Goal: Task Accomplishment & Management: Manage account settings

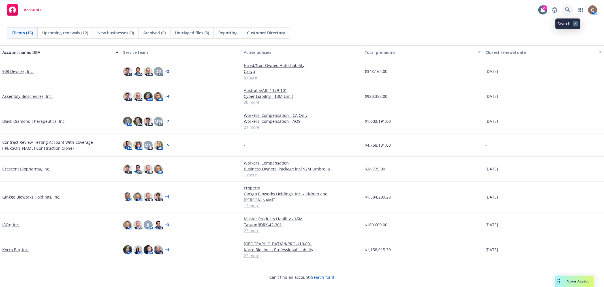
click at [569, 10] on icon at bounding box center [567, 9] width 5 height 5
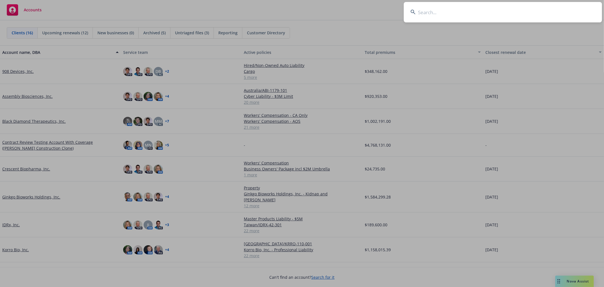
click at [529, 10] on input at bounding box center [503, 12] width 198 height 20
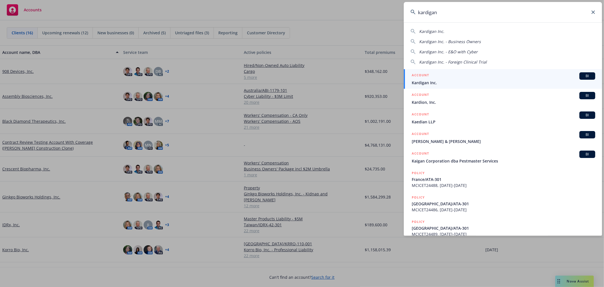
type input "kardigan"
click at [424, 80] on span "Kardigan Inc." at bounding box center [503, 83] width 183 height 6
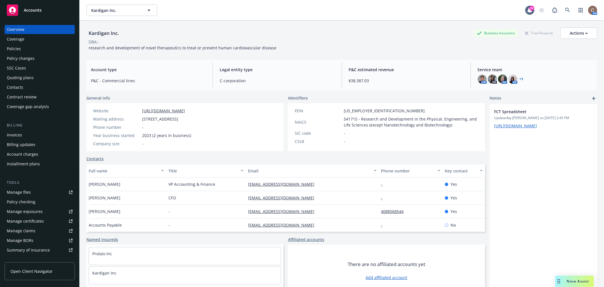
click at [27, 45] on div "Policies" at bounding box center [40, 48] width 66 height 9
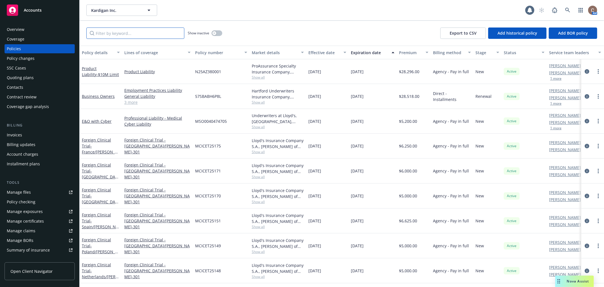
click at [151, 33] on input "Filter by keyword..." at bounding box center [135, 32] width 98 height 11
type input "[GEOGRAPHIC_DATA]"
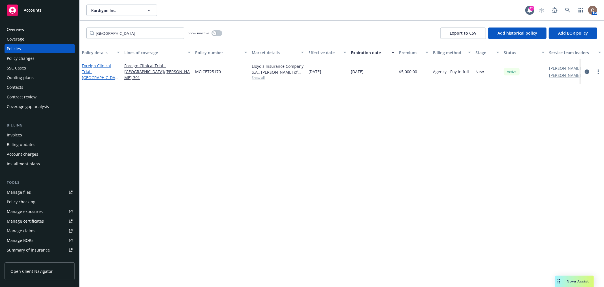
click at [108, 75] on span "- [GEOGRAPHIC_DATA]/[PERSON_NAME]-301" at bounding box center [100, 80] width 37 height 23
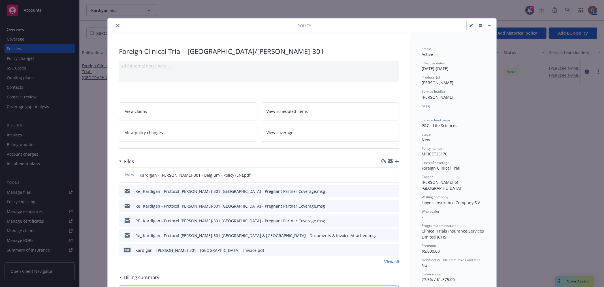
click at [395, 161] on icon "button" at bounding box center [397, 161] width 4 height 4
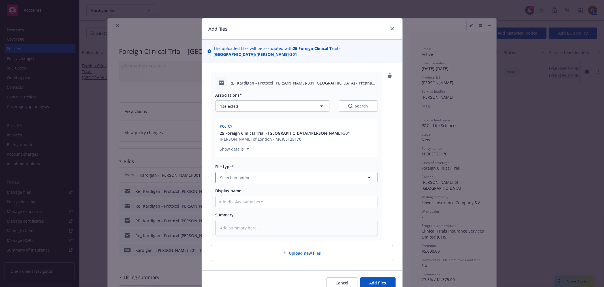
click at [271, 172] on button "Select an option" at bounding box center [296, 177] width 162 height 11
type input "em"
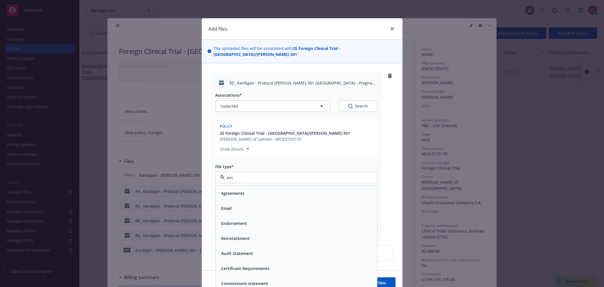
click at [241, 204] on div "Email" at bounding box center [296, 208] width 155 height 8
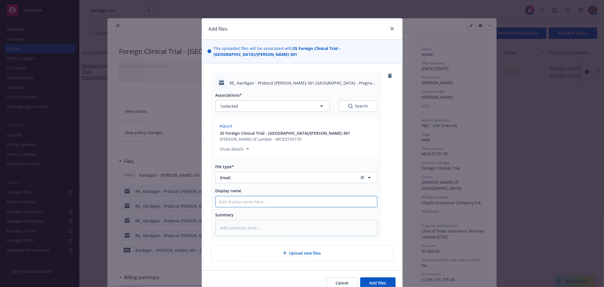
click at [248, 197] on input "Display name" at bounding box center [296, 201] width 161 height 11
paste input "Protocol [PERSON_NAME]-301 Belgium - Pregnant Partner Coverage"
type textarea "x"
type input "Protocol [PERSON_NAME]-301 Belgium - Pregnant Partner Coverage"
type textarea "x"
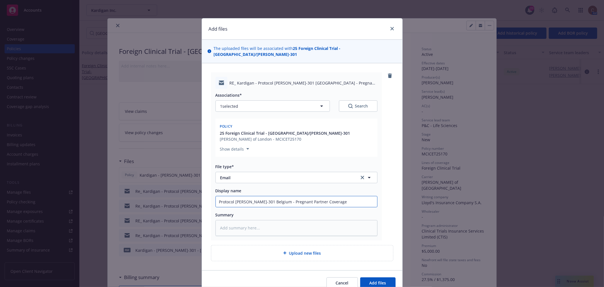
type input "Protocol [PERSON_NAME]-301 Belgium - Pregnant Partner Coverage"
type textarea "x"
type input "Protocol [PERSON_NAME]-301 [GEOGRAPHIC_DATA] - Pregnant Partner Coverage -"
type textarea "x"
type input "Protocol [PERSON_NAME]-301 [GEOGRAPHIC_DATA] - Pregnant Partner Coverage -"
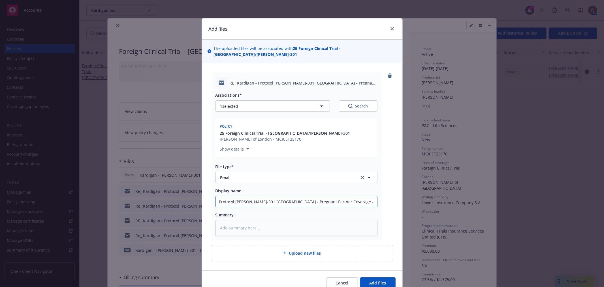
type textarea "x"
type input "Protocol [PERSON_NAME]-301 Belgium - Pregnant Partner Coverage - E"
type textarea "x"
type input "Protocol [PERSON_NAME]-301 Belgium - Pregnant Partner Coverage - En"
type textarea "x"
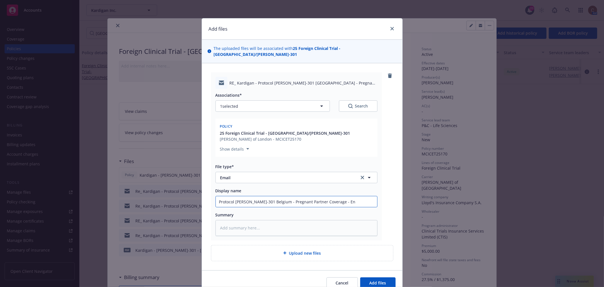
type input "Protocol [PERSON_NAME]-301 [GEOGRAPHIC_DATA] - Pregnant Partner Coverage - End"
type textarea "x"
type input "Protocol [PERSON_NAME]-301 Belgium - Pregnant Partner Coverage - Endo"
type textarea "x"
type input "Protocol [PERSON_NAME]-301 Belgium - Pregnant Partner Coverage - Endor"
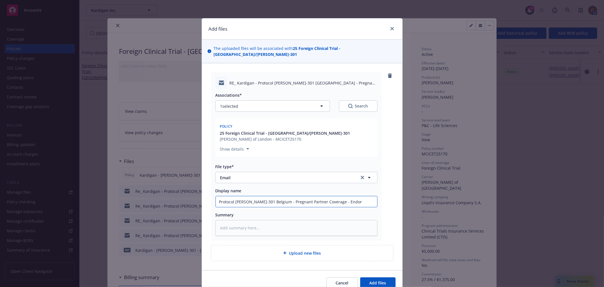
type textarea "x"
type input "Protocol [PERSON_NAME]-301 Belgium - Pregnant Partner Coverage - Endors"
type textarea "x"
type input "Protocol [PERSON_NAME]-301 Belgium - Pregnant Partner Coverage - Endorse"
type textarea "x"
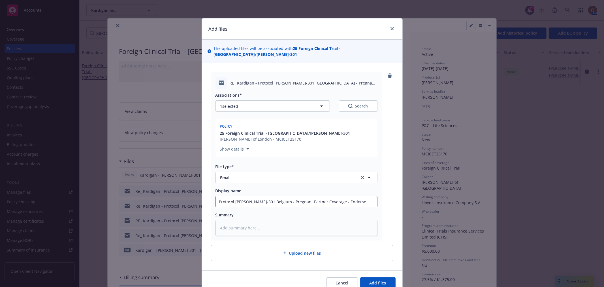
type input "Protocol [PERSON_NAME]-301 Belgium - Pregnant Partner Coverage - Endorsem"
type textarea "x"
type input "Protocol [PERSON_NAME]-301 Belgium - Pregnant Partner Coverage - Endorseme"
type textarea "x"
type input "Protocol [PERSON_NAME]-301 Belgium - Pregnant Partner Coverage - Endorsemen"
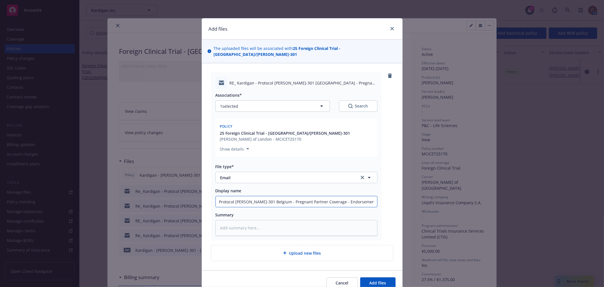
type textarea "x"
type input "Protocol [PERSON_NAME]-301 Belgium - Pregnant Partner Coverage - Endorsement"
type textarea "x"
type input "Protocol [PERSON_NAME]-301 Belgium - Pregnant Partner Coverage - Endorsement"
type textarea "x"
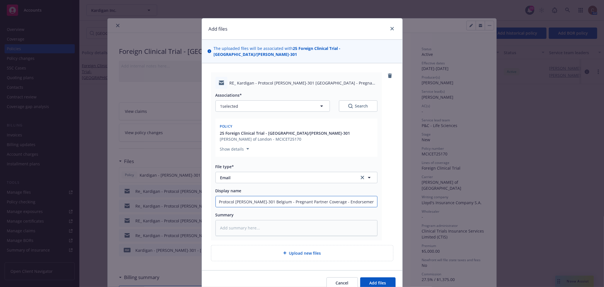
type input "Protocol [PERSON_NAME]-301 Belgium - Pregnant Partner Coverage - Endorsement f"
type textarea "x"
type input "Protocol [PERSON_NAME]-301 Belgium - Pregnant Partner Coverage - Endorsement fr"
type textarea "x"
type input "Protocol [PERSON_NAME]-301 Belgium - Pregnant Partner Coverage - Endorsement fro"
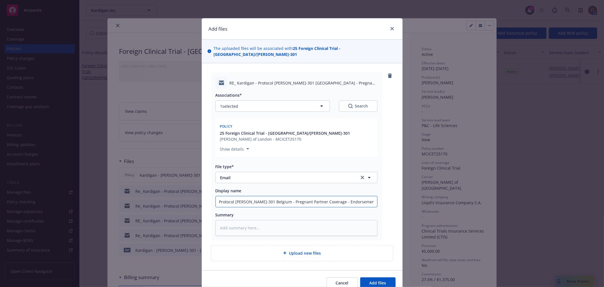
type textarea "x"
type input "Protocol [PERSON_NAME]-301 Belgium - Pregnant Partner Coverage - Endorsement fr…"
type textarea "x"
type input "Protocol [PERSON_NAME]-301 Belgium - Pregnant Partner Coverage - Endorsement fr…"
type textarea "x"
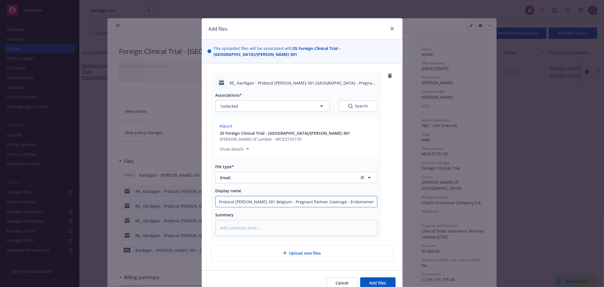
type input "Protocol [PERSON_NAME]-301 Belgium - Pregnant Partner Coverage - Endorsement fr…"
type textarea "x"
type input "Protocol [PERSON_NAME]-301 Belgium - Pregnant Partner Coverage - Endorsement fr…"
type textarea "x"
type input "Protocol [PERSON_NAME]-301 Belgium - Pregnant Partner Coverage - Endorsement fr…"
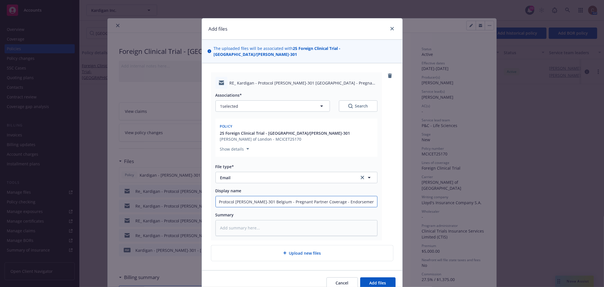
type textarea "x"
drag, startPoint x: 368, startPoint y: 195, endPoint x: 204, endPoint y: 193, distance: 164.0
click at [204, 193] on div "RE_ Kardigan - Protocol [PERSON_NAME]-301 [GEOGRAPHIC_DATA] - Pregnant Partner …" at bounding box center [302, 166] width 200 height 206
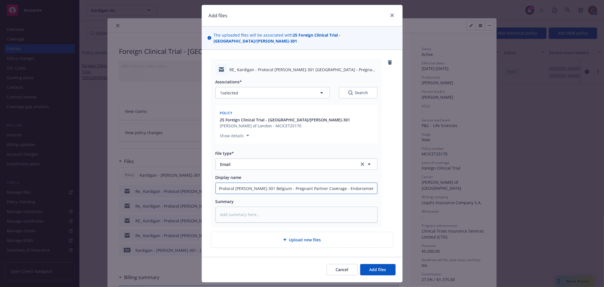
scroll to position [21, 0]
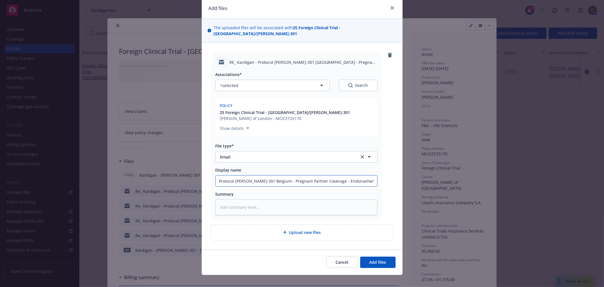
type input "Protocol [PERSON_NAME]-301 Belgium - Pregnant Partner Coverage - Endorsement fr…"
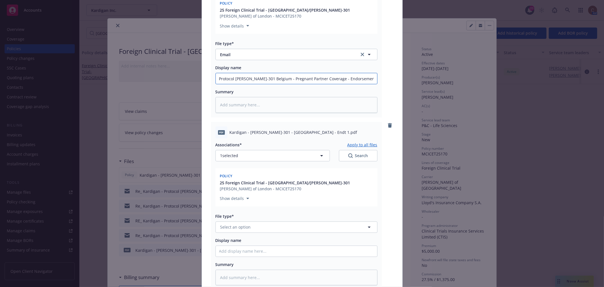
scroll to position [193, 0]
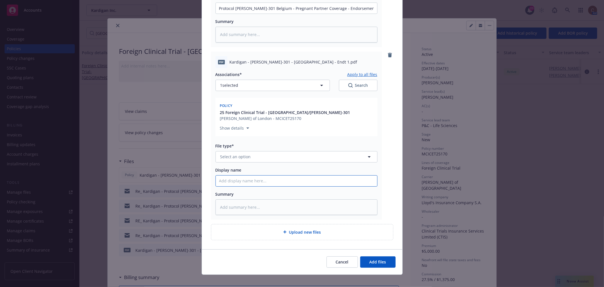
click at [281, 176] on input "Display name" at bounding box center [296, 180] width 161 height 11
paste input "Protocol [PERSON_NAME]-301 Belgium - Pregnant Partner Coverage - Endorsement fr…"
type textarea "x"
type input "Protocol [PERSON_NAME]-301 Belgium - Pregnant Partner Coverage - Endorsement fr…"
click at [287, 151] on button "Select an option" at bounding box center [296, 156] width 162 height 11
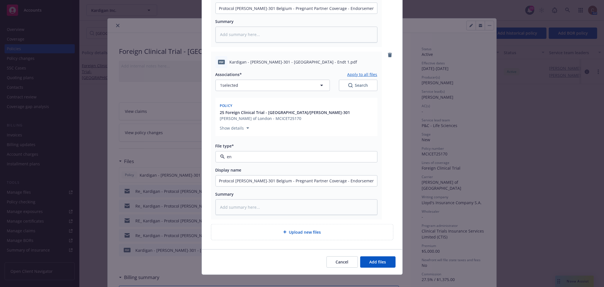
type input "end"
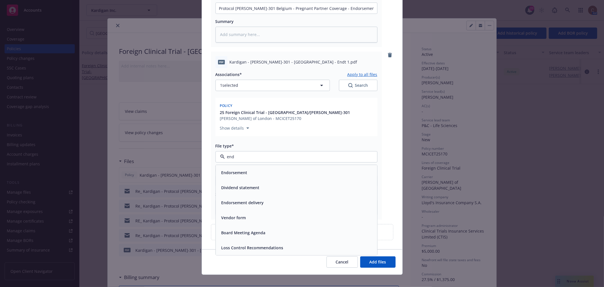
click at [247, 168] on div "Endorsement" at bounding box center [296, 172] width 155 height 8
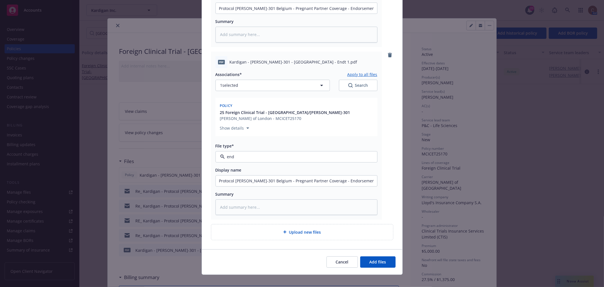
type textarea "x"
click at [270, 175] on input "Protocol [PERSON_NAME]-301 Belgium - Pregnant Partner Coverage - Endorsement fr…" at bounding box center [296, 180] width 161 height 11
type input "Protocol [PERSON_NAME]-301 Belgium - EPregnant Partner Coverage - Endorsement f…"
type textarea "x"
type input "Protocol [PERSON_NAME]-301 [GEOGRAPHIC_DATA] - EnPregnant Partner Coverage - En…"
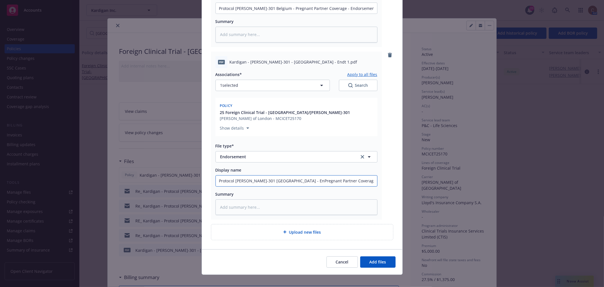
type textarea "x"
type input "Protocol [PERSON_NAME]-301 [GEOGRAPHIC_DATA] - EndPregnant Partner Coverage - E…"
type textarea "x"
type input "Protocol [PERSON_NAME]-301 [GEOGRAPHIC_DATA] - EndtPregnant Partner Coverage - …"
type textarea "x"
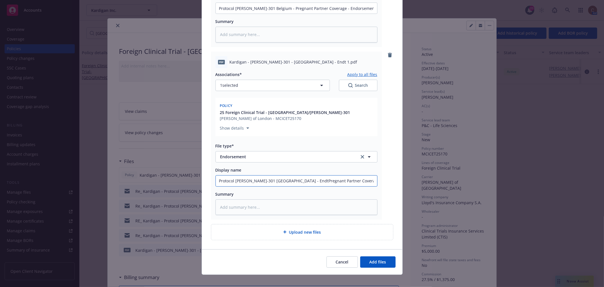
type input "Protocol [PERSON_NAME]-301 [GEOGRAPHIC_DATA] - Endt Pregnant Partner Coverage -…"
type textarea "x"
type input "Protocol [PERSON_NAME]-301 [GEOGRAPHIC_DATA] - Endt 1Pregnant Partner Coverage …"
type textarea "x"
type input "Protocol [PERSON_NAME]-301 [GEOGRAPHIC_DATA] - Endt 1 Pregnant Partner Coverage…"
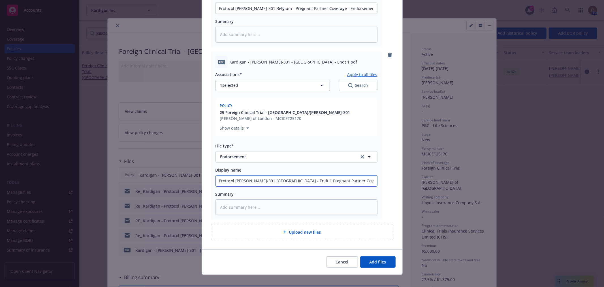
type textarea "x"
type input "Protocol [PERSON_NAME]-301 [GEOGRAPHIC_DATA] - Endt 1 -Pregnant Partner Coverag…"
type textarea "x"
type input "Protocol [PERSON_NAME]-301 [GEOGRAPHIC_DATA] - Endt 1 - Pregnant Partner Covera…"
type textarea "x"
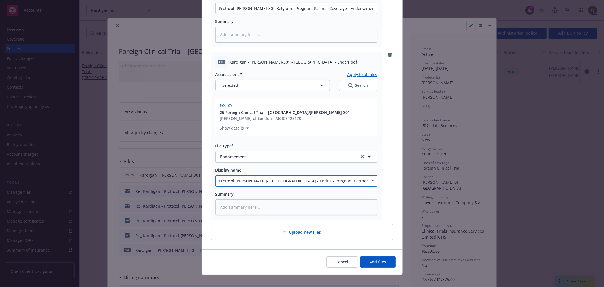
type input "Protocol [PERSON_NAME]-301 [GEOGRAPHIC_DATA] - Endt 1 - APregnant Partner Cover…"
type textarea "x"
type input "Protocol [PERSON_NAME]-301 [GEOGRAPHIC_DATA] - Endt 1 - AdPregnant Partner Cove…"
type textarea "x"
type input "Protocol [PERSON_NAME]-301 [GEOGRAPHIC_DATA] - Endt 1 - AddPregnant Partner Cov…"
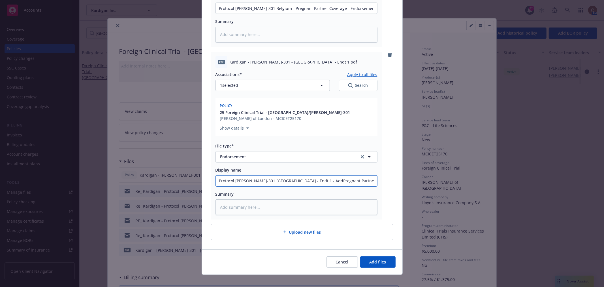
type textarea "x"
type input "Protocol [PERSON_NAME]-301 [GEOGRAPHIC_DATA] - Endt 1 - AddinPregnant Partner C…"
type textarea "x"
type input "Protocol [PERSON_NAME]-301 [GEOGRAPHIC_DATA] - Endt 1 - AddingPregnant Partner …"
type textarea "x"
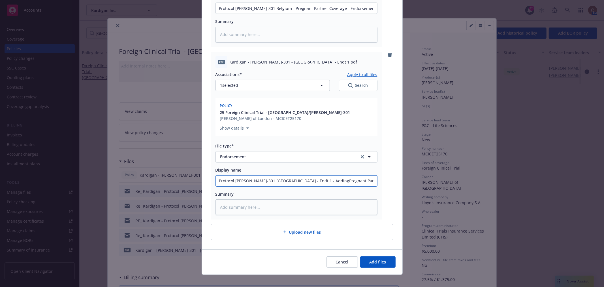
type input "Protocol [PERSON_NAME]-301 [GEOGRAPHIC_DATA] - Endt 1 - Adding Pregnant Partner…"
drag, startPoint x: 348, startPoint y: 174, endPoint x: 416, endPoint y: 173, distance: 68.0
click at [416, 173] on div "Add files The uploaded files will be associated with 25 Foreign Clinical Trial …" at bounding box center [302, 143] width 604 height 287
type textarea "x"
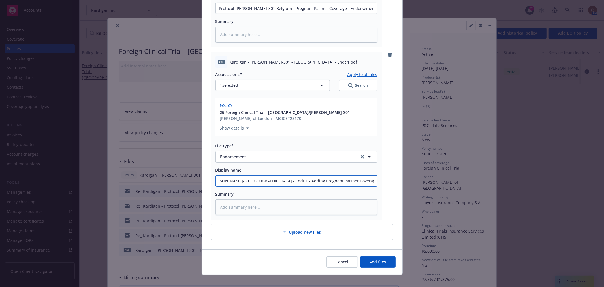
scroll to position [0, 0]
type input "Protocol [PERSON_NAME]-301 [GEOGRAPHIC_DATA] - Endt 1 - Adding Pregnant Partner…"
type textarea "x"
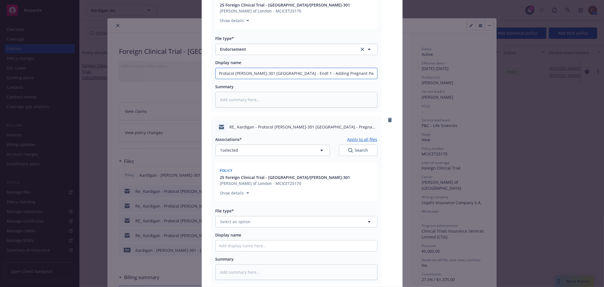
scroll to position [365, 0]
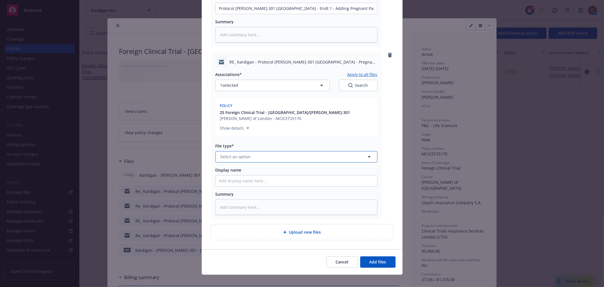
click at [293, 151] on button "Select an option" at bounding box center [296, 156] width 162 height 11
type input "email"
click at [281, 168] on div "Email" at bounding box center [296, 172] width 155 height 8
click at [274, 175] on input "Display name" at bounding box center [296, 180] width 161 height 11
paste input "Protocol [PERSON_NAME]-301 Belgium - Pregnant Partner Coverage - Endorsement fr…"
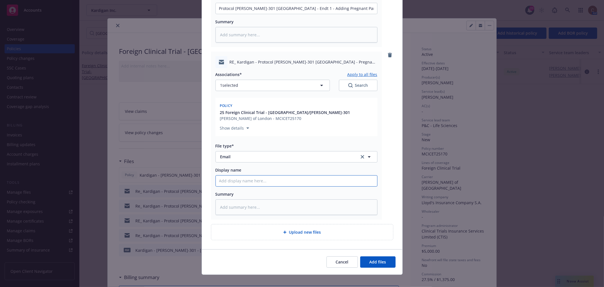
type textarea "x"
type input "Protocol [PERSON_NAME]-301 Belgium - Pregnant Partner Coverage - Endorsement fr…"
type textarea "x"
type input "Protocol [PERSON_NAME]-301 Belgium - Pregnant Partner Coverage - Endorsement fr…"
type textarea "x"
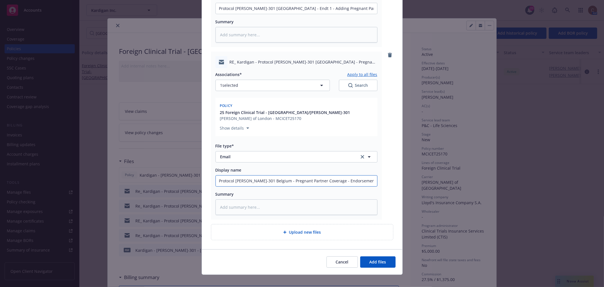
type input "Protocol [PERSON_NAME]-301 Belgium - Pregnant Partner Coverage - Endorsement fr…"
type textarea "x"
type input "Protocol [PERSON_NAME]-301 Belgium - Pregnant Partner Coverage - Endorsement fr…"
type textarea "x"
type input "Protocol [PERSON_NAME]-301 Belgium - Pregnant Partner Coverage - Endorsement fr…"
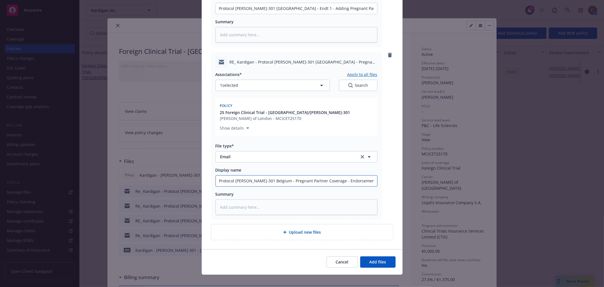
type textarea "x"
type input "Protocol [PERSON_NAME]-301 Belgium - Pregnant Partner Coverage - Endorsement fr…"
type textarea "x"
type input "Protocol [PERSON_NAME]-301 Belgium - Pregnant Partner Coverage - Endorsement fro"
type textarea "x"
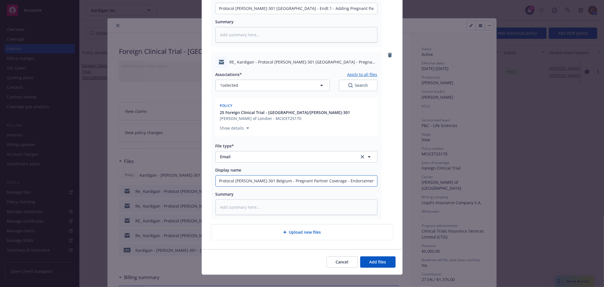
type input "Protocol [PERSON_NAME]-301 Belgium - Pregnant Partner Coverage - Endorsement fr"
type textarea "x"
type input "Protocol [PERSON_NAME]-301 Belgium - Pregnant Partner Coverage - Endorsement f"
type textarea "x"
type input "Protocol [PERSON_NAME]-301 Belgium - Pregnant Partner Coverage - Endorsement"
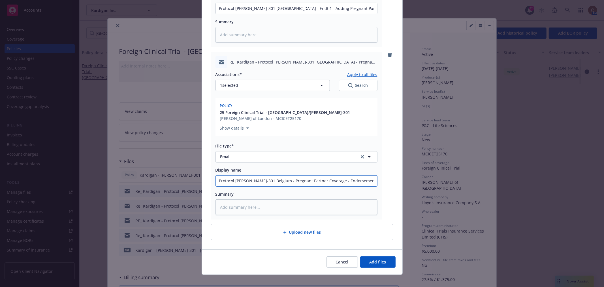
type textarea "x"
type input "Protocol [PERSON_NAME]-301 Belgium - Pregnant Partner Coverage - Endorsement s"
type textarea "x"
type input "Protocol [PERSON_NAME]-301 Belgium - Pregnant Partner Coverage - Endorsement se"
type textarea "x"
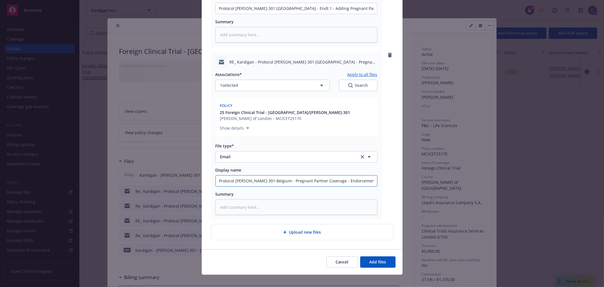
type input "Protocol [PERSON_NAME]-301 Belgium - Pregnant Partner Coverage - Endorsement sen"
type textarea "x"
type input "Protocol [PERSON_NAME]-301 Belgium - Pregnant Partner Coverage - Endorsement se…"
type textarea "x"
type input "Protocol [PERSON_NAME]-301 Belgium - Pregnant Partner Coverage - Endorsement se…"
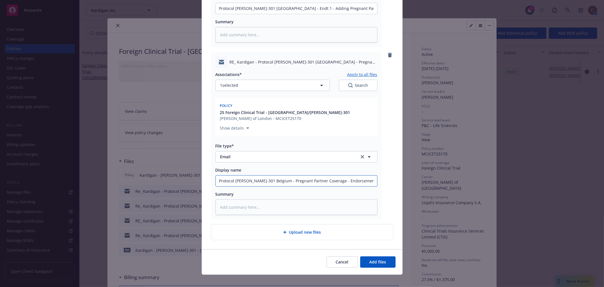
type textarea "x"
type input "Protocol [PERSON_NAME]-301 Belgium - Pregnant Partner Coverage - Endorsement se…"
type textarea "x"
type input "Protocol [PERSON_NAME]-301 Belgium - Pregnant Partner Coverage - Endorsement se…"
type textarea "x"
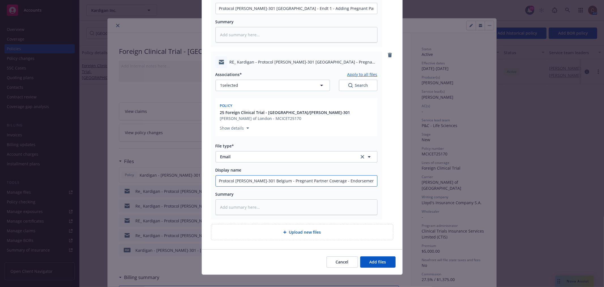
type input "Protocol [PERSON_NAME]-301 Belgium - Pregnant Partner Coverage - Endorsement se…"
type textarea "x"
type input "Protocol [PERSON_NAME]-301 Belgium - Pregnant Partner Coverage - Endorsement se…"
type textarea "x"
type input "Protocol [PERSON_NAME]-301 Belgium - Pregnant Partner Coverage - Endorsement se…"
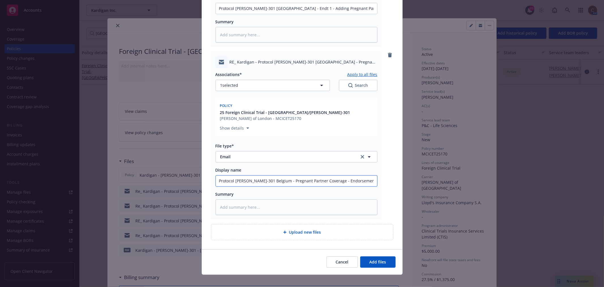
type textarea "x"
type input "Protocol [PERSON_NAME]-301 Belgium - Pregnant Partner Coverage - Endorsement se…"
type textarea "x"
type input "Protocol [PERSON_NAME]-301 Belgium - Pregnant Partner Coverage - Endorsement se…"
type textarea "x"
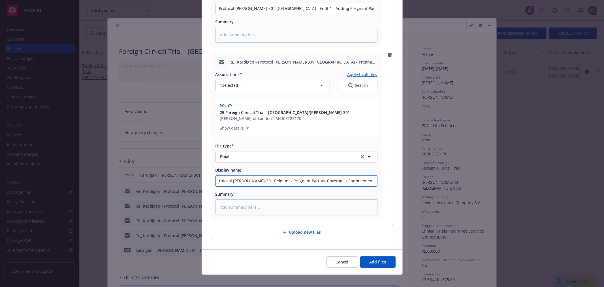
scroll to position [0, 5]
type input "Protocol [PERSON_NAME]-301 Belgium - Pregnant Partner Coverage - Endorsement se…"
click at [379, 256] on button "Add files" at bounding box center [377, 261] width 35 height 11
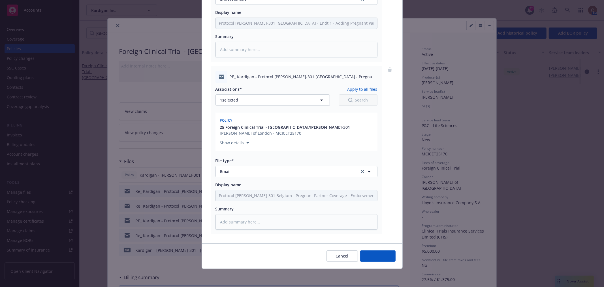
scroll to position [344, 0]
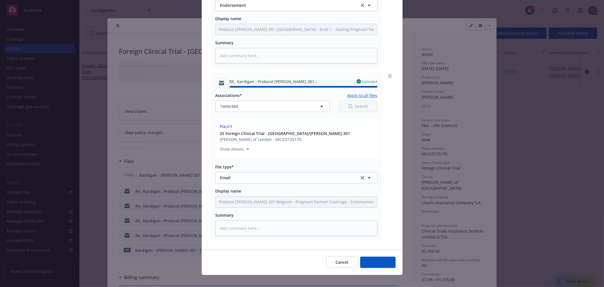
type textarea "x"
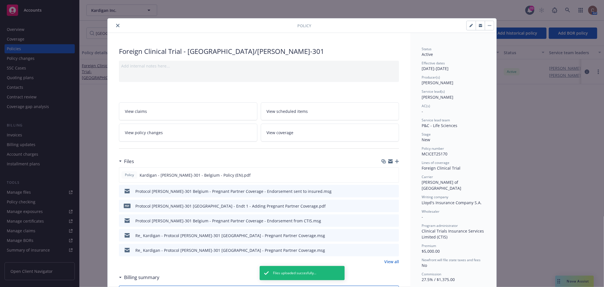
click at [116, 24] on icon "close" at bounding box center [117, 25] width 3 height 3
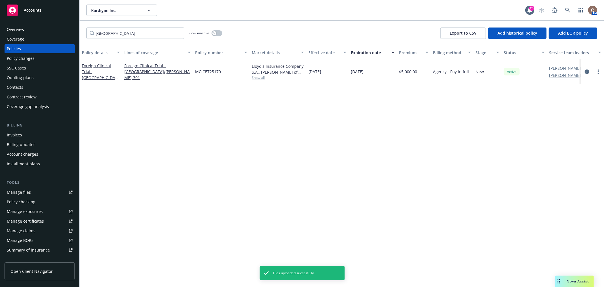
click at [37, 56] on div "Policy changes" at bounding box center [40, 58] width 66 height 9
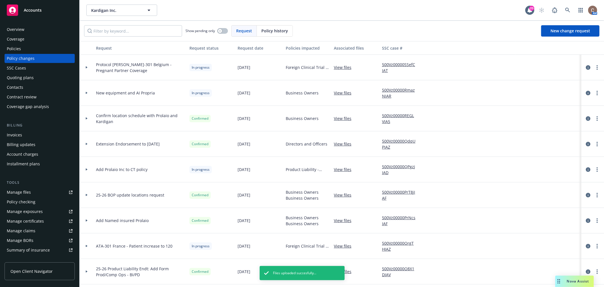
click at [87, 67] on icon at bounding box center [87, 67] width 2 height 2
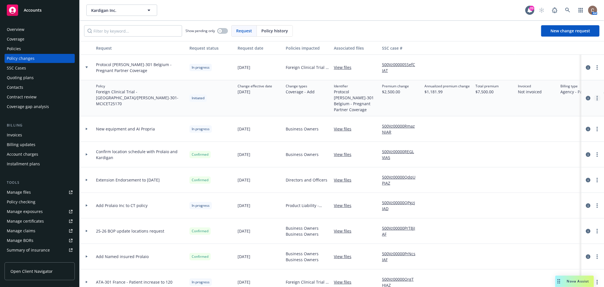
click at [594, 95] on link "more" at bounding box center [597, 98] width 7 height 7
click at [87, 68] on icon at bounding box center [87, 67] width 2 height 2
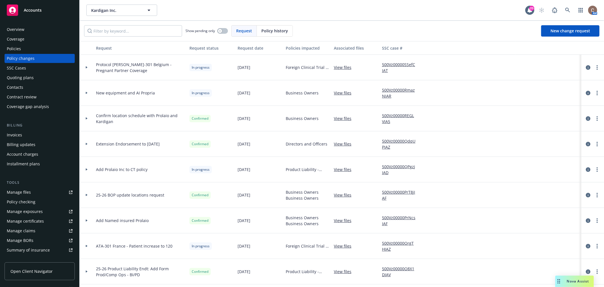
click at [30, 10] on span "Accounts" at bounding box center [33, 10] width 18 height 5
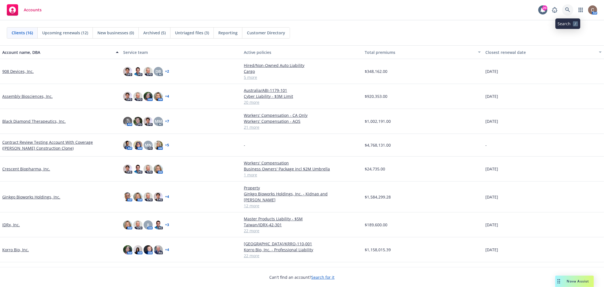
click at [568, 9] on icon at bounding box center [567, 9] width 5 height 5
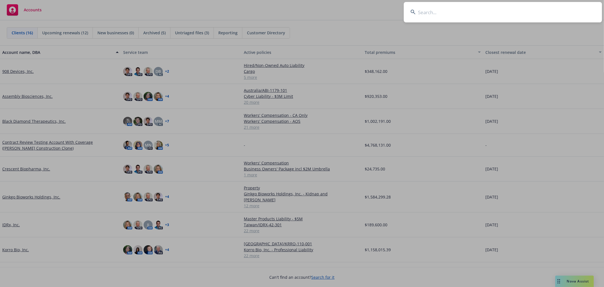
click at [471, 11] on input at bounding box center [503, 12] width 198 height 20
type input "broncus"
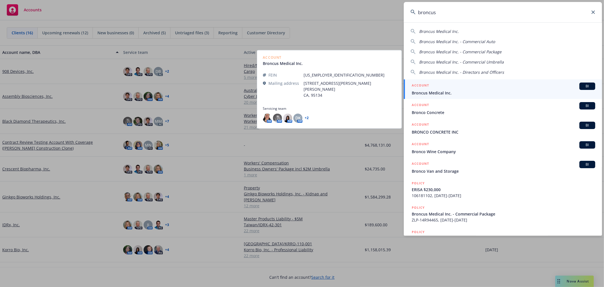
click at [446, 89] on div "ACCOUNT BI" at bounding box center [503, 85] width 183 height 7
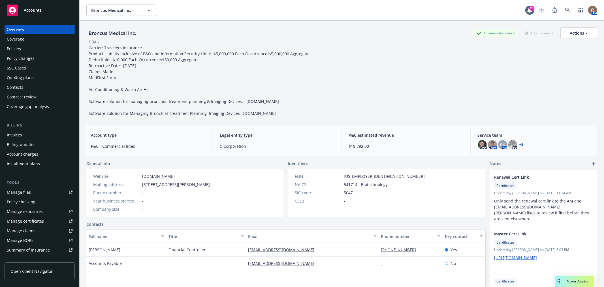
click at [20, 48] on div "Policies" at bounding box center [14, 48] width 14 height 9
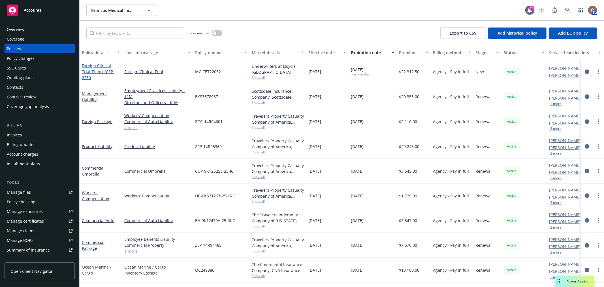
click at [102, 69] on link "Foreign Clinical Trial - [GEOGRAPHIC_DATA]/CSP-2250" at bounding box center [98, 71] width 33 height 17
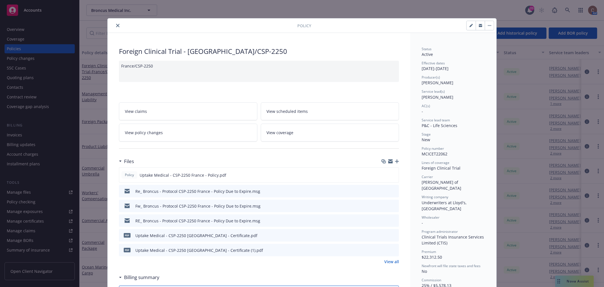
click at [389, 261] on link "View all" at bounding box center [391, 261] width 15 height 6
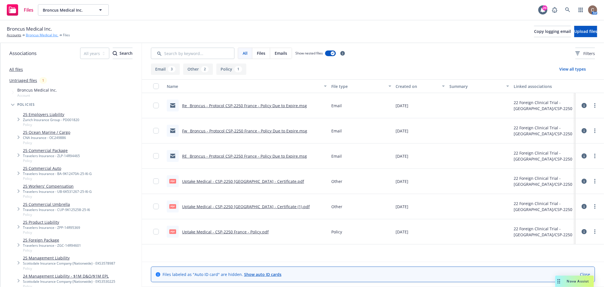
click at [33, 35] on link "Broncus Medical Inc." at bounding box center [42, 35] width 33 height 5
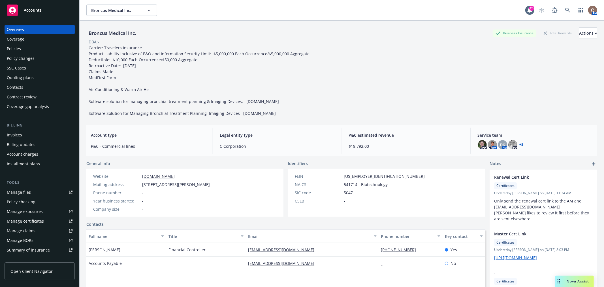
click at [33, 46] on div "Policies" at bounding box center [40, 48] width 66 height 9
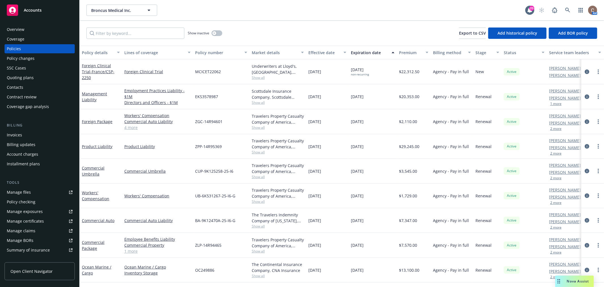
click at [28, 59] on div "Policy changes" at bounding box center [21, 58] width 28 height 9
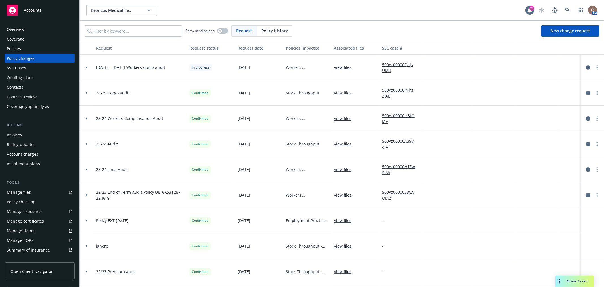
click at [17, 49] on div "Policies" at bounding box center [14, 48] width 14 height 9
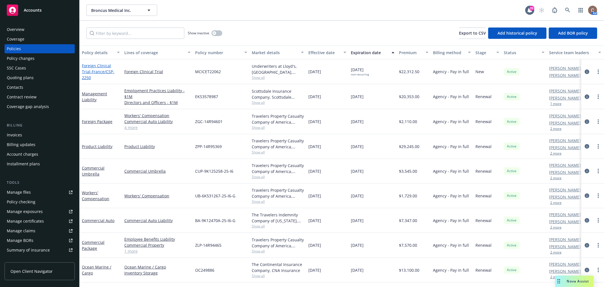
click at [86, 74] on span "- France/CSP-2250" at bounding box center [98, 74] width 33 height 11
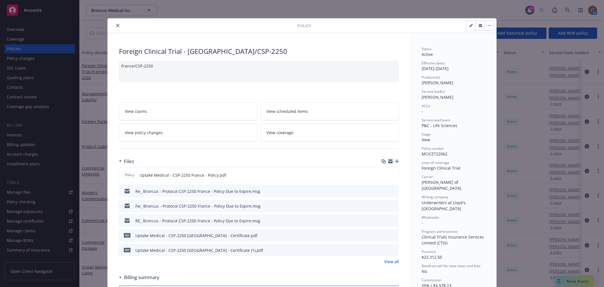
click at [395, 162] on icon "button" at bounding box center [397, 161] width 4 height 4
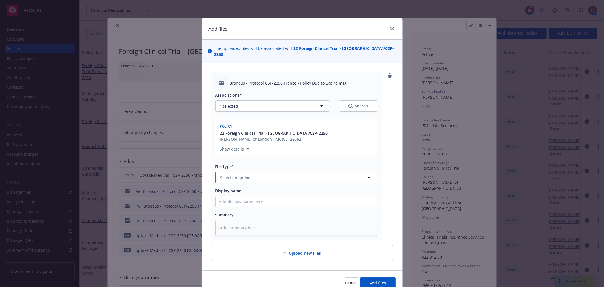
click at [264, 174] on button "Select an option" at bounding box center [296, 177] width 162 height 11
type input "email"
click at [279, 189] on div "Email" at bounding box center [296, 193] width 155 height 8
click at [249, 196] on input "Display name" at bounding box center [296, 201] width 161 height 11
paste input "Protocol CSP-2250 France - Policy Due to Expire"
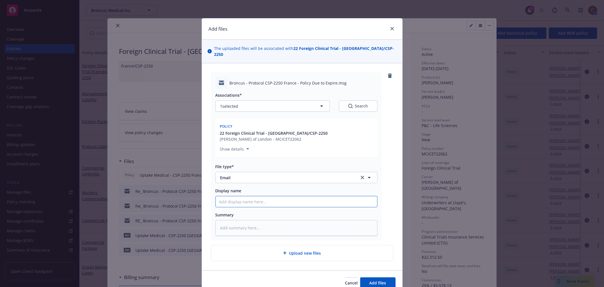
type textarea "x"
type input "Protocol CSP-2250 France - Policy Due to Expire"
type textarea "x"
type input "Protocol CSP-2250 France - Policy Due to Expire"
type textarea "x"
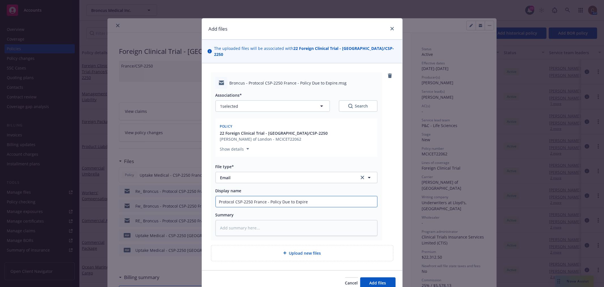
type input "Protocol CSP-2250 France - Policy Due to Expire -"
type textarea "x"
type input "Protocol CSP-2250 France - Policy Due to Expire -"
type textarea "x"
type input "Protocol CSP-2250 France - Policy Due to Expire - C"
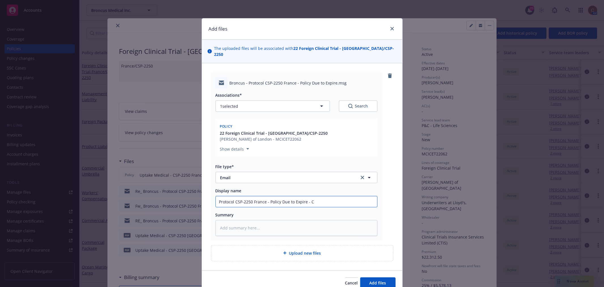
type textarea "x"
type input "Protocol CSP-2250 France - Policy Due to Expire - Cl"
type textarea "x"
type input "Protocol CSP-2250 France - Policy Due to Expire - Clo"
type textarea "x"
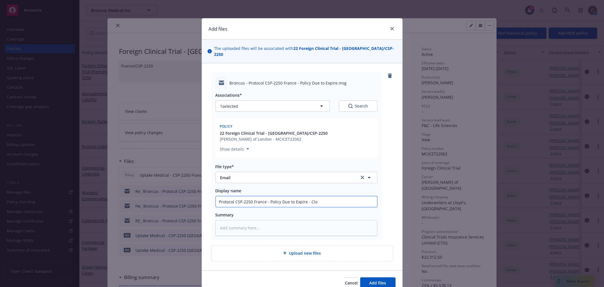
type input "Protocol CSP-2250 France - Policy Due to Expire - Clos"
type textarea "x"
type input "Protocol CSP-2250 France - Policy Due to Expire - Close"
type textarea "x"
type input "Protocol CSP-2250 France - Policy Due to Expire - Close"
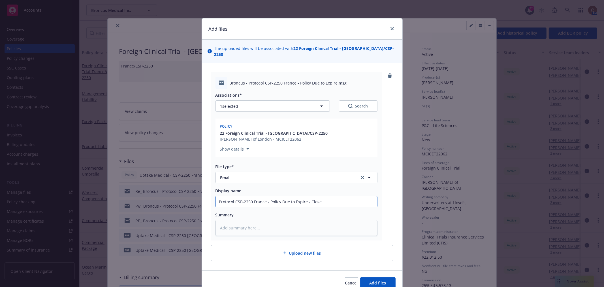
type textarea "x"
type input "Protocol CSP-2250 France - Policy Due to Expire - Close o"
type textarea "x"
type input "Protocol CSP-2250 France - Policy Due to Expire - Close ou"
type textarea "x"
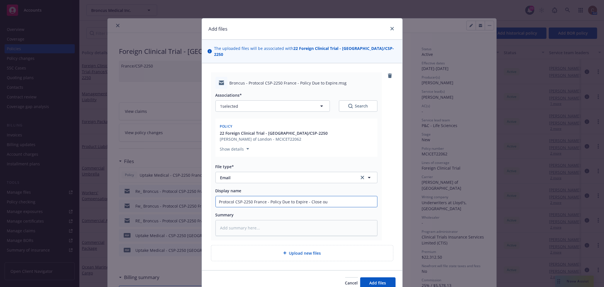
type input "Protocol CSP-2250 France - Policy Due to Expire - Close out"
type textarea "x"
type input "Protocol CSP-2250 France - Policy Due to Expire - Close out"
type textarea "x"
type input "Protocol CSP-2250 France - Policy Due to Expire - Close out i"
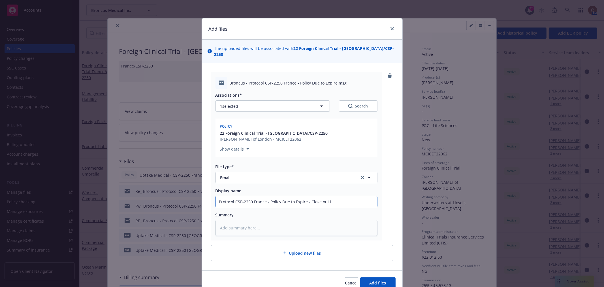
type textarea "x"
type input "Protocol CSP-2250 France - Policy Due to Expire - Close out in"
type textarea "x"
type input "Protocol CSP-2250 France - Policy Due to Expire - Close out inf"
type textarea "x"
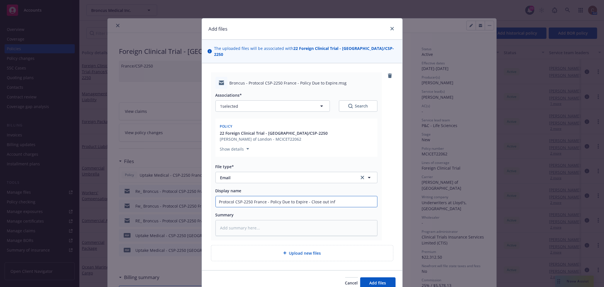
type input "Protocol CSP-2250 France - Policy Due to Expire - Close out info"
type textarea "x"
type input "Protocol CSP-2250 France - Policy Due to Expire - Close out info"
type textarea "x"
type input "Protocol CSP-2250 France - Policy Due to Expire - Close out info s"
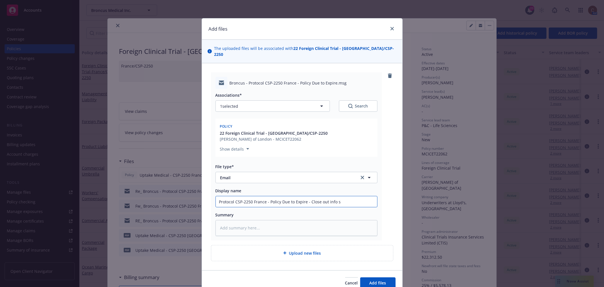
type textarea "x"
type input "Protocol CSP-2250 France - Policy Due to Expire - Close out info se"
type textarea "x"
type input "Protocol CSP-2250 France - Policy Due to Expire - Close out info sent"
type textarea "x"
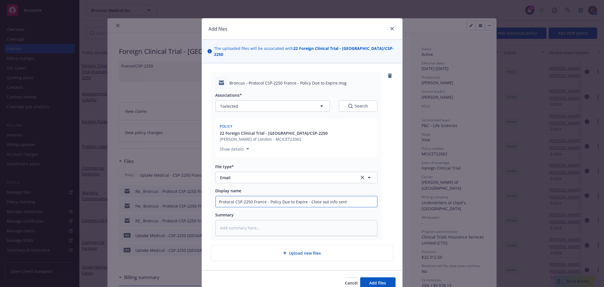
type input "Protocol CSP-2250 France - Policy Due to Expire - Close out info sent"
type textarea "x"
type input "Protocol CSP-2250 France - Policy Due to Expire - Close out info sent t"
type textarea "x"
type input "Protocol CSP-2250 France - Policy Due to Expire - Close out info sent to"
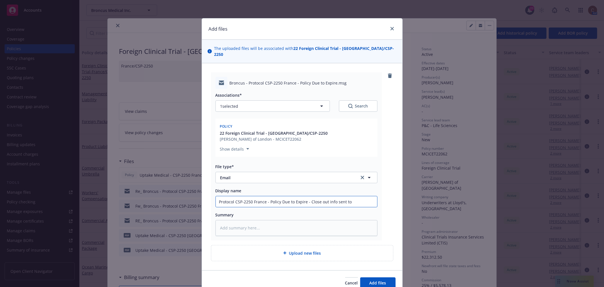
type textarea "x"
type input "Protocol CSP-2250 France - Policy Due to Expire - Close out info sent to"
type textarea "x"
type input "Protocol CSP-2250 France - Policy Due to Expire - Close out info sent to C"
type textarea "x"
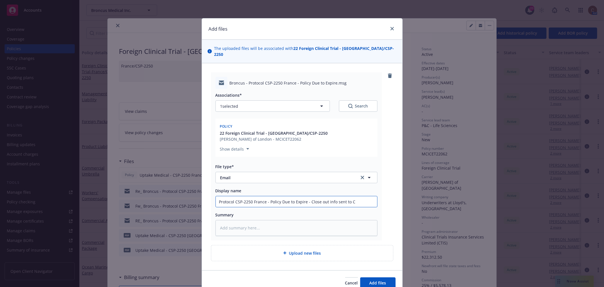
type input "Protocol CSP-2250 France - Policy Due to Expire - Close out info sent to CT"
type textarea "x"
type input "Protocol CSP-2250 France - Policy Due to Expire - Close out info sent to CTI"
type textarea "x"
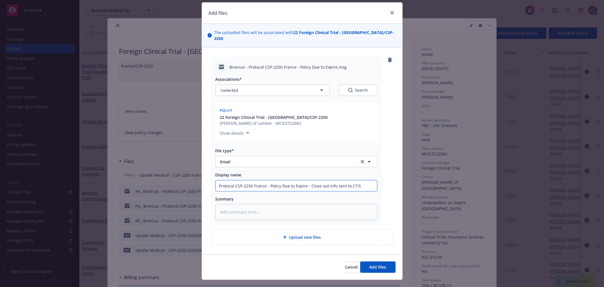
scroll to position [21, 0]
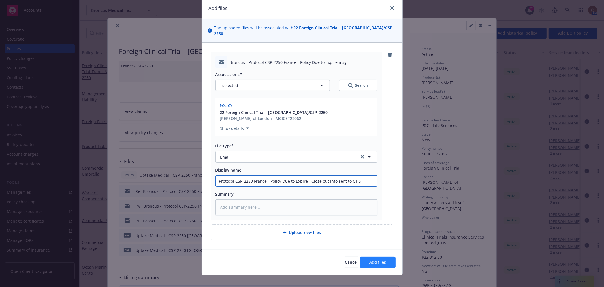
type input "Protocol CSP-2250 France - Policy Due to Expire - Close out info sent to CTIS"
click at [380, 259] on span "Add files" at bounding box center [378, 261] width 17 height 5
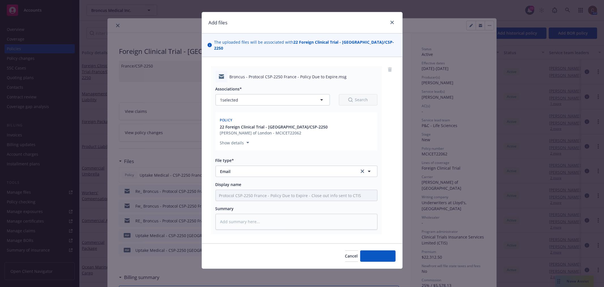
scroll to position [0, 0]
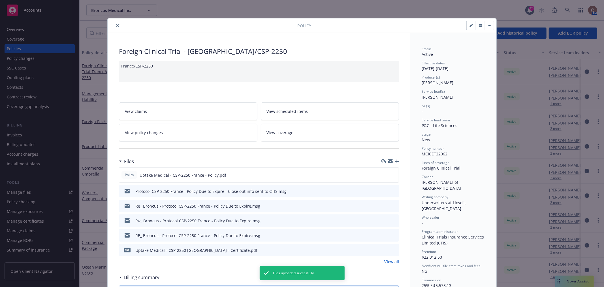
click at [395, 162] on icon "button" at bounding box center [397, 161] width 4 height 4
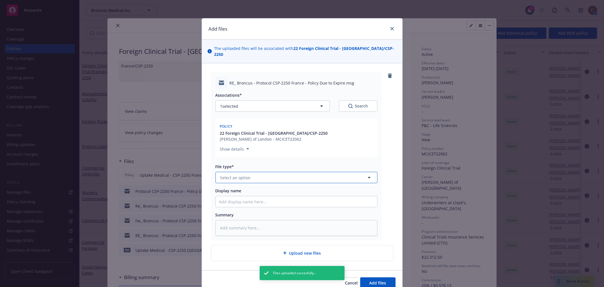
click at [242, 174] on span "Select an option" at bounding box center [235, 177] width 31 height 6
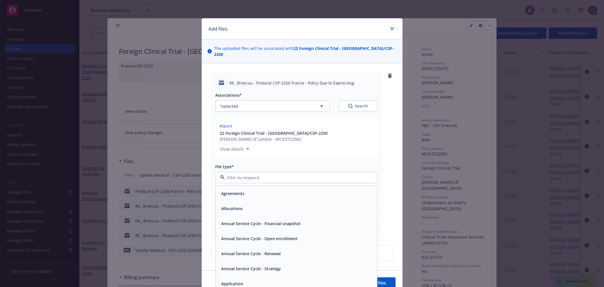
type textarea "x"
type input "emai"
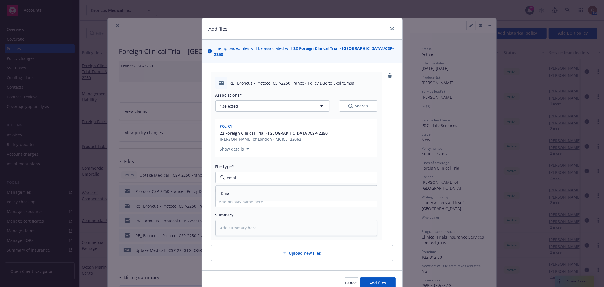
click at [277, 189] on div "Email" at bounding box center [296, 193] width 155 height 8
click at [279, 196] on input "Display name" at bounding box center [296, 201] width 161 height 11
paste input "Protocol CSP-2250 France - Policy Due to Expire"
type textarea "x"
type input "Protocol CSP-2250 France - Policy Due to Expire"
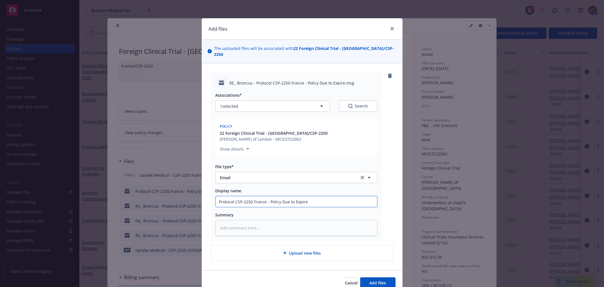
type textarea "x"
type input "Protocol CSP-2250 France - Policy Due to Expire"
type textarea "x"
type input "Protocol CSP-2250 France - Policy Due to Expire -"
type textarea "x"
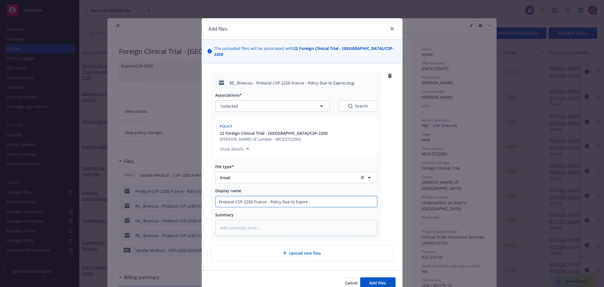
type input "Protocol CSP-2250 France - Policy Due to Expire -"
type textarea "x"
type input "Protocol CSP-2250 France - Policy Due to Expire - C"
type textarea "x"
type input "Protocol CSP-2250 France - Policy Due to Expire - Cl"
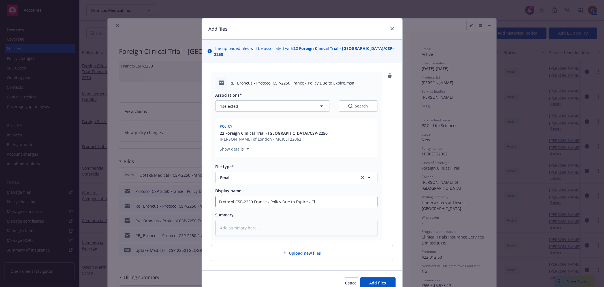
type textarea "x"
type input "Protocol CSP-2250 France - Policy Due to Expire - Clo"
type textarea "x"
type input "Protocol CSP-2250 France - Policy Due to Expire - Clos"
type textarea "x"
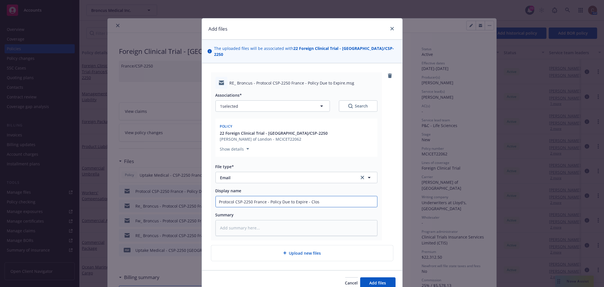
type input "Protocol CSP-2250 France - Policy Due to Expire - Close"
type textarea "x"
type input "Protocol CSP-2250 France - Policy Due to Expire - Closeo"
type textarea "x"
type input "Protocol CSP-2250 France - Policy Due to Expire - Close"
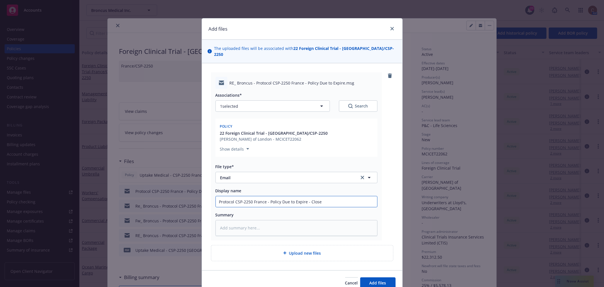
type textarea "x"
type input "Protocol CSP-2250 France - Policy Due to Expire - Close o"
type textarea "x"
type input "Protocol CSP-2250 France - Policy Due to Expire - Close out"
type textarea "x"
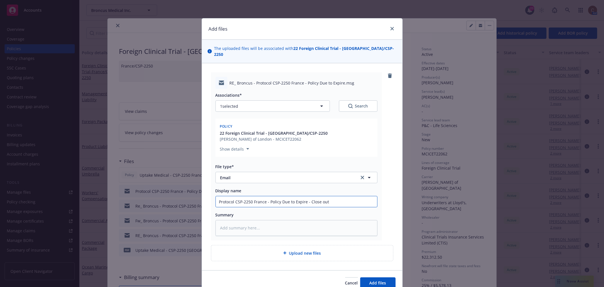
type input "Protocol CSP-2250 France - Policy Due to Expire - Close out"
type textarea "x"
type input "Protocol CSP-2250 France - Policy Due to Expire - Close out i"
type textarea "x"
type input "Protocol CSP-2250 France - Policy Due to Expire - Close out in"
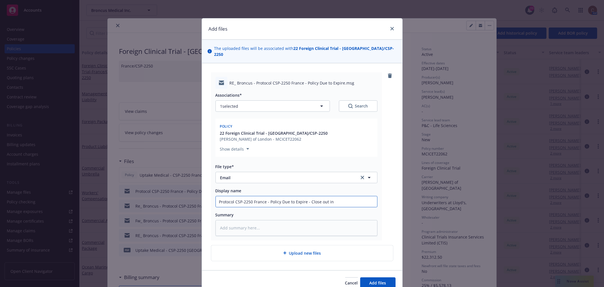
type textarea "x"
type input "Protocol CSP-2250 France - Policy Due to Expire - Close out inf"
type textarea "x"
type input "Protocol CSP-2250 France - Policy Due to Expire - Close out info"
type textarea "x"
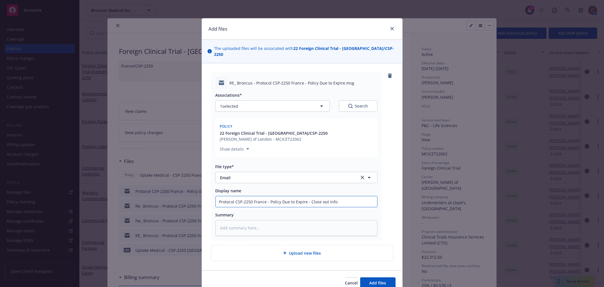
type input "Protocol CSP-2250 France - Policy Due to Expire - Close out info"
type textarea "x"
type input "Protocol CSP-2250 France - Policy Due to Expire - Close out info f"
type textarea "x"
type input "Protocol CSP-2250 France - Policy Due to Expire - Close out info fr"
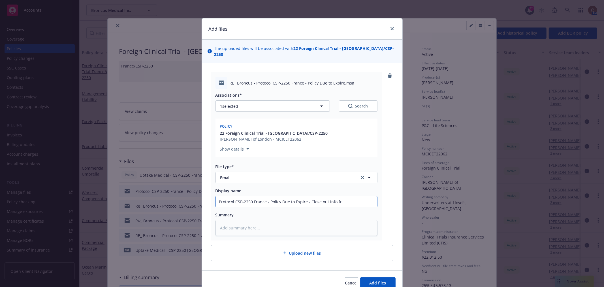
type textarea "x"
type input "Protocol CSP-2250 France - Policy Due to Expire - Close out info fro"
type textarea "x"
type input "Protocol CSP-2250 France - Policy Due to Expire - Close out info from"
type textarea "x"
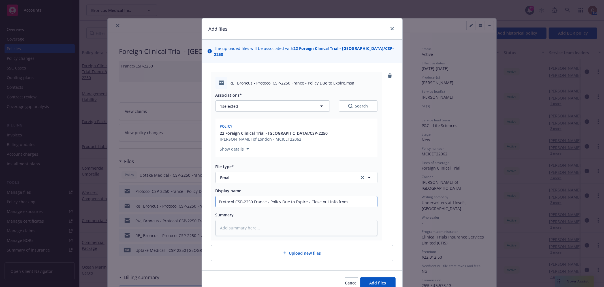
type input "Protocol CSP-2250 France - Policy Due to Expire - Close out info from"
type textarea "x"
type input "Protocol CSP-2250 France - Policy Due to Expire - Close out info from i"
type textarea "x"
type input "Protocol CSP-2250 France - Policy Due to Expire - Close out info from in"
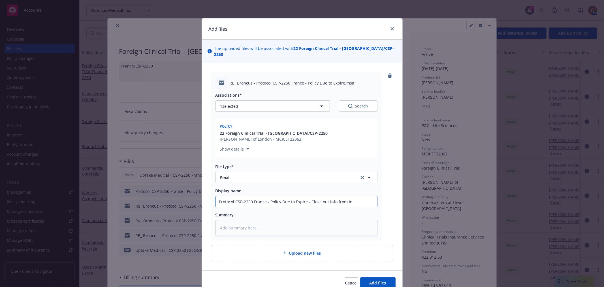
type textarea "x"
type input "Protocol CSP-2250 France - Policy Due to Expire - Close out info from ins"
type textarea "x"
type input "Protocol CSP-2250 France - Policy Due to Expire - Close out info from insu"
type textarea "x"
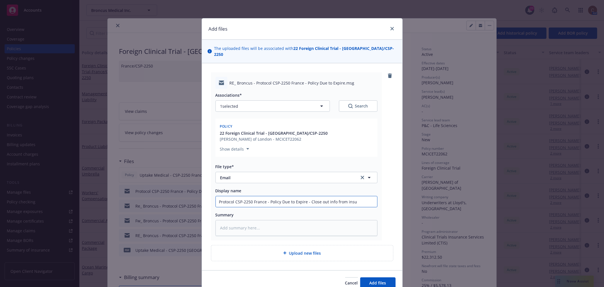
type input "Protocol CSP-2250 France - Policy Due to Expire - Close out info from insur"
type textarea "x"
type input "Protocol CSP-2250 France - Policy Due to Expire - Close out info from insure"
type textarea "x"
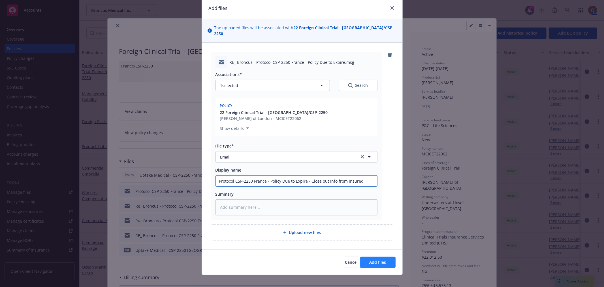
type input "Protocol CSP-2250 France - Policy Due to Expire - Close out info from insured"
click at [380, 259] on span "Add files" at bounding box center [378, 261] width 17 height 5
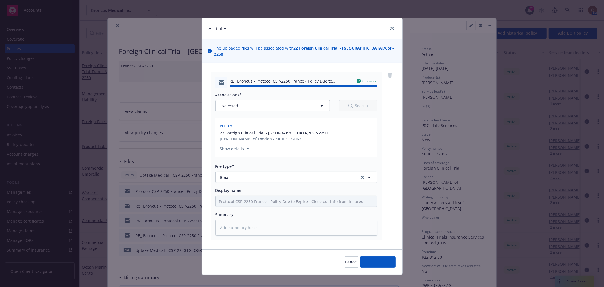
type textarea "x"
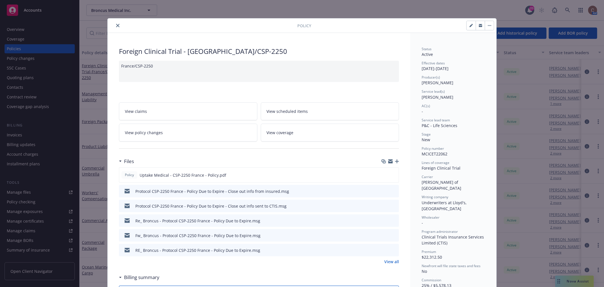
click at [116, 24] on icon "close" at bounding box center [117, 25] width 3 height 3
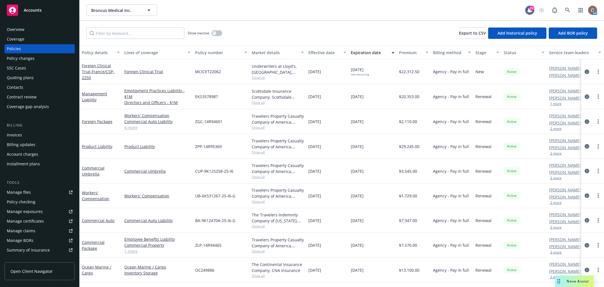
click at [50, 9] on div "Accounts" at bounding box center [40, 10] width 66 height 11
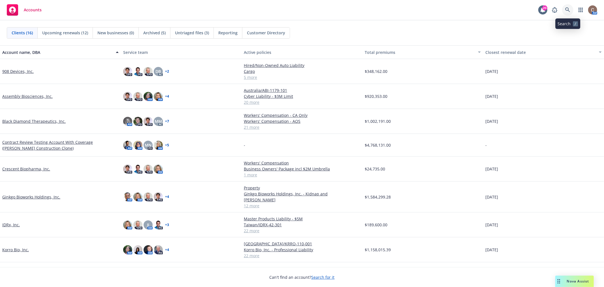
click at [567, 10] on icon at bounding box center [567, 9] width 5 height 5
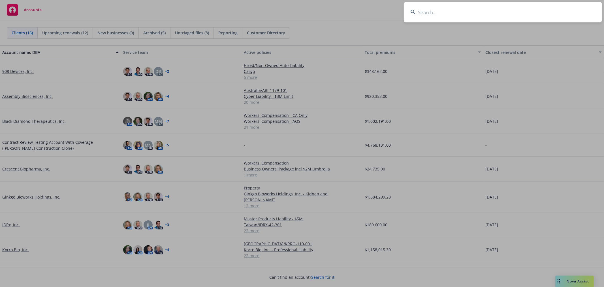
click at [458, 8] on input at bounding box center [503, 12] width 198 height 20
type input "broncus"
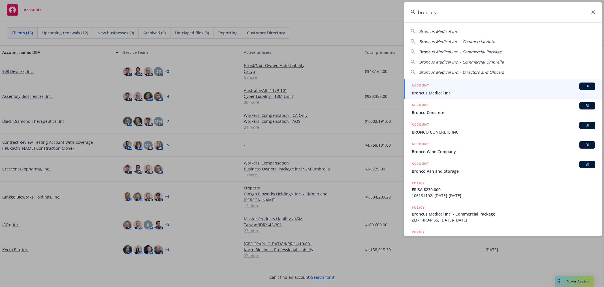
click at [430, 90] on span "Broncus Medical Inc." at bounding box center [503, 93] width 183 height 6
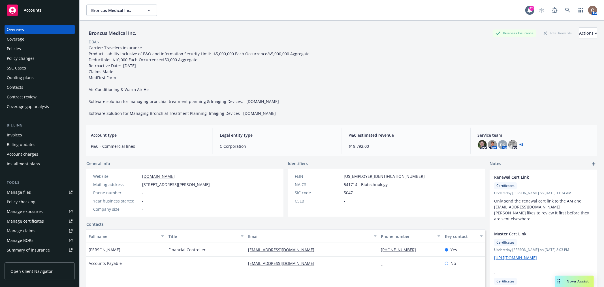
click at [33, 44] on div "Policies" at bounding box center [40, 48] width 66 height 9
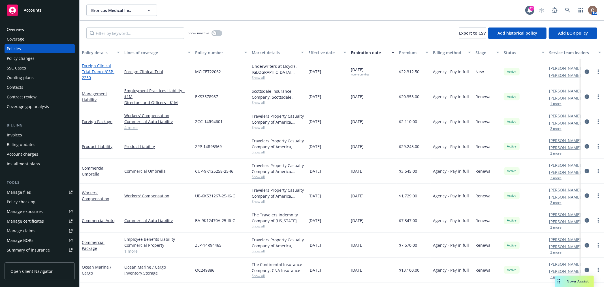
click at [102, 74] on span "- France/CSP-2250" at bounding box center [98, 74] width 33 height 11
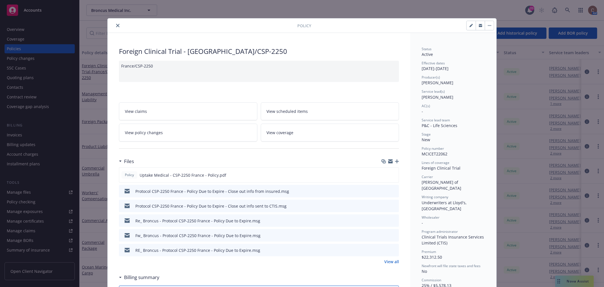
click at [395, 161] on icon "button" at bounding box center [397, 161] width 4 height 4
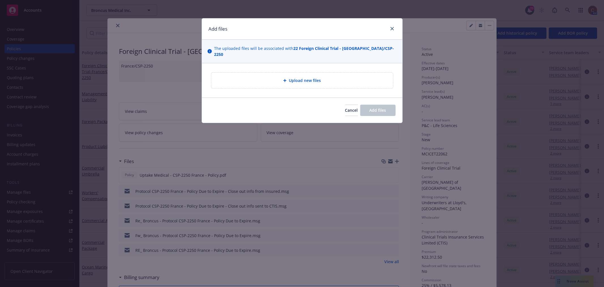
type textarea "x"
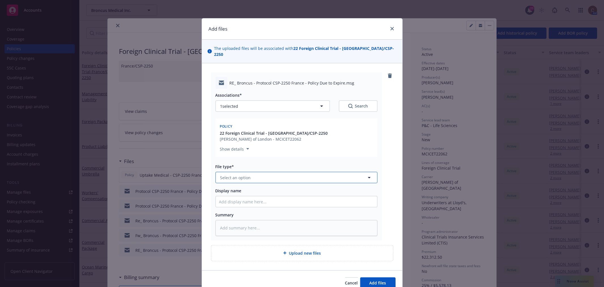
click at [253, 172] on button "Select an option" at bounding box center [296, 177] width 162 height 11
type input "emai"
click at [268, 189] on div "Email" at bounding box center [296, 193] width 155 height 8
click at [256, 197] on input "Display name" at bounding box center [296, 201] width 161 height 11
paste input "Protocol CSP-2250 France - Policy Due to Expire"
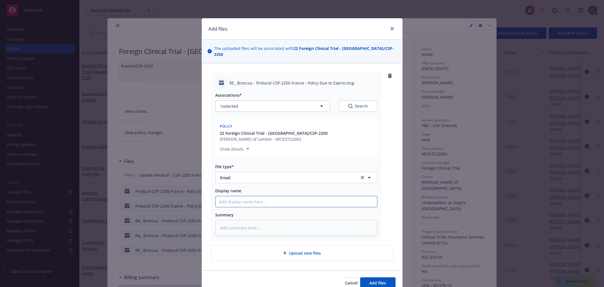
type textarea "x"
type input "Protocol CSP-2250 France - Policy Due to Expire"
click at [313, 196] on input "Protocol CSP-2250 France - Policy Due to Expire" at bounding box center [296, 201] width 161 height 11
drag, startPoint x: 315, startPoint y: 195, endPoint x: 267, endPoint y: 195, distance: 47.6
click at [267, 196] on input "Protocol CSP-2250 France - Policy Due to Expire" at bounding box center [296, 201] width 161 height 11
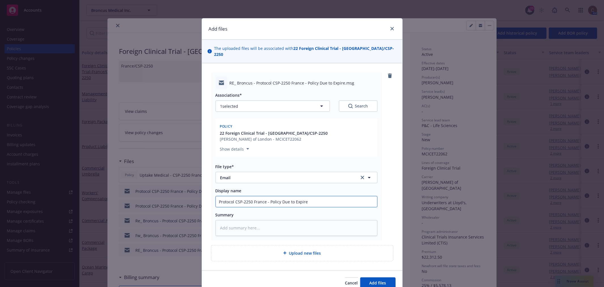
type textarea "x"
type input "Protocol CSP-2250 France - -"
type textarea "x"
type input "Protocol CSP-2250 France - -"
type textarea "x"
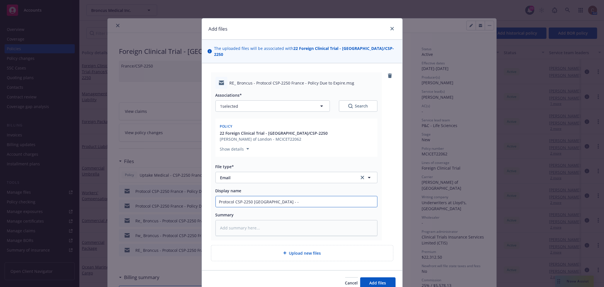
type input "Protocol CSP-2250 France - - C"
type textarea "x"
type input "Protocol CSP-2250 France - - Ct"
type textarea "x"
type input "Protocol CSP-2250 France - - Cti"
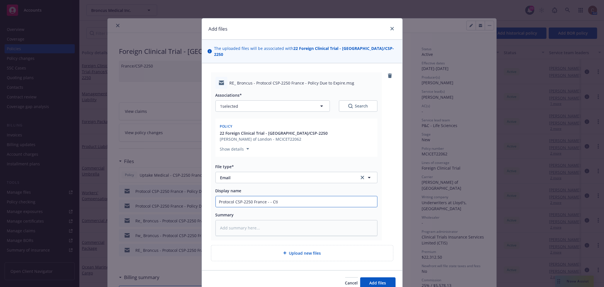
type textarea "x"
type input "Protocol CSP-2250 France - - Ct"
type textarea "x"
type input "Protocol CSP-2250 France - - C"
type textarea "x"
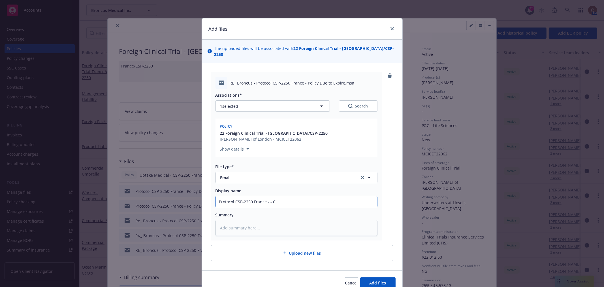
type input "Protocol CSP-2250 France - - CT"
type textarea "x"
type input "Protocol CSP-2250 France - - CTIS"
type textarea "x"
type input "Protocol CSP-2250 France - - CTIS"
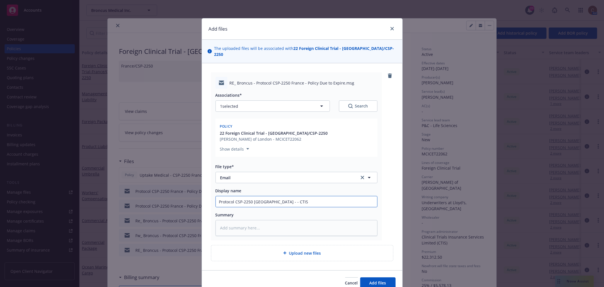
type textarea "x"
type input "Protocol CSP-2250 France - - CTIS C"
type textarea "x"
type input "Protocol CSP-2250 France - - CTIS Co"
type textarea "x"
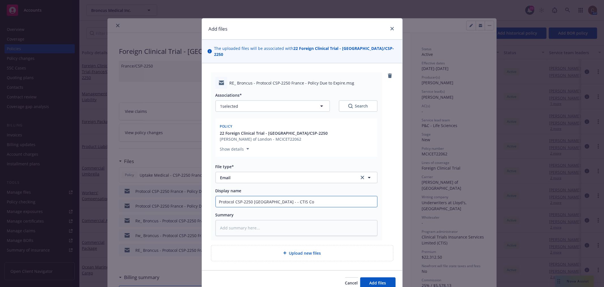
type input "Protocol CSP-2250 France - - CTIS Con"
type textarea "x"
type input "Protocol CSP-2250 France - - CTIS Confi"
type textarea "x"
type input "Protocol CSP-2250 France - - CTIS Confir"
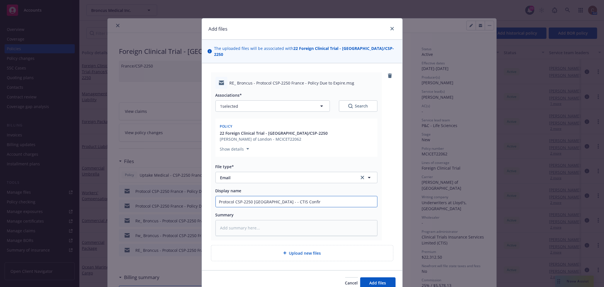
type textarea "x"
type input "Protocol CSP-2250 France - - CTIS Confirm"
type textarea "x"
type input "Protocol CSP-2250 France - - CTIS Confirmi"
type textarea "x"
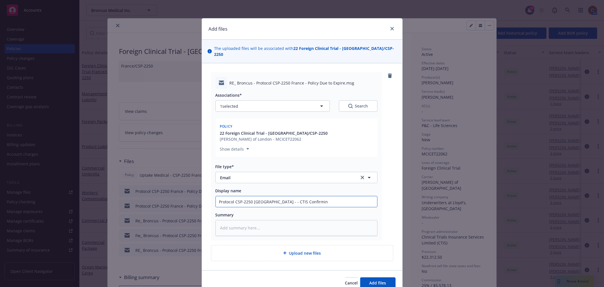
type input "Protocol CSP-2250 France - - CTIS Confirming"
type textarea "x"
type input "Protocol CSP-2250 France - - CTIS Confirming"
type textarea "x"
type input "Protocol CSP-2250 France - - CTIS Confirming p"
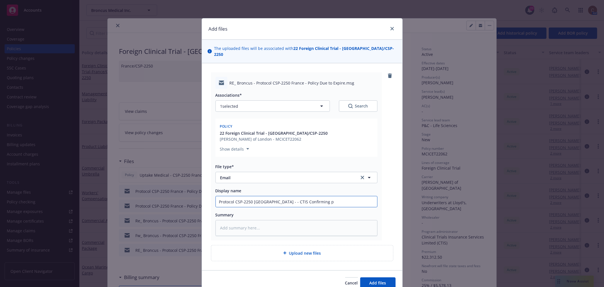
type textarea "x"
type input "Protocol CSP-2250 France - - CTIS Confirming po"
type textarea "x"
type input "Protocol CSP-2250 France - - CTIS Confirming pol"
type textarea "x"
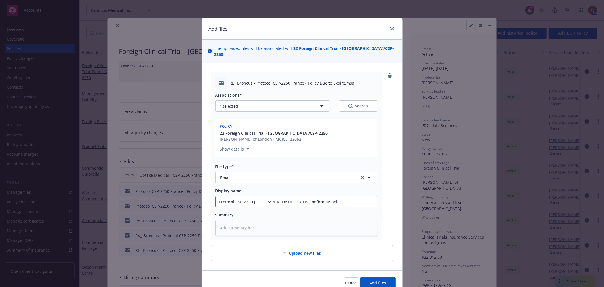
type input "Protocol CSP-2250 France - - CTIS Confirming poli"
type textarea "x"
type input "Protocol CSP-2250 France - - CTIS Confirming polic"
type textarea "x"
type input "Protocol CSP-2250 France - - CTIS Confirming policy"
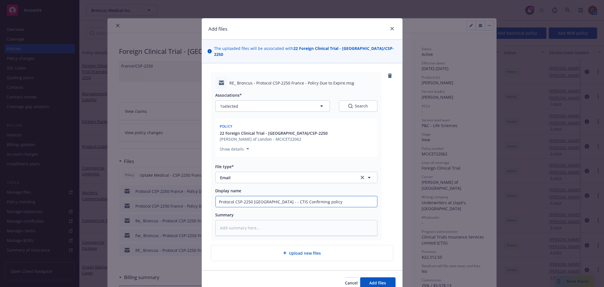
type textarea "x"
type input "Protocol CSP-2250 France - - CTIS Confirming policy"
type textarea "x"
type input "Protocol CSP-2250 France - - CTIS Confirming policy c"
type textarea "x"
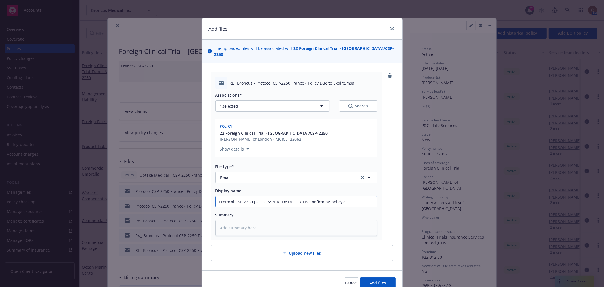
type input "Protocol CSP-2250 France - - CTIS Confirming policy cl"
type textarea "x"
type input "Protocol CSP-2250 France - - CTIS Confirming policy clo"
type textarea "x"
type input "Protocol CSP-2250 France - - CTIS Confirming policy clos"
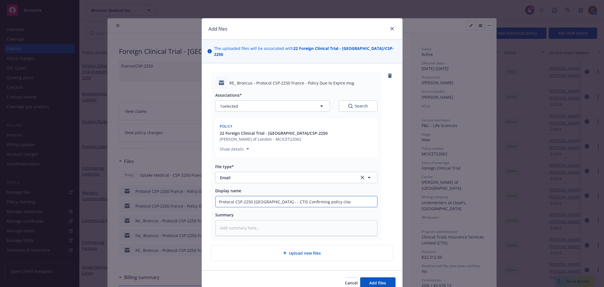
type textarea "x"
type input "Protocol CSP-2250 France - - CTIS Confirming policy close"
type textarea "x"
type input "Protocol CSP-2250 France - - CTIS Confirming policy closed"
click at [269, 196] on input "Protocol CSP-2250 France - - CTIS Confirming policy closed" at bounding box center [296, 201] width 161 height 11
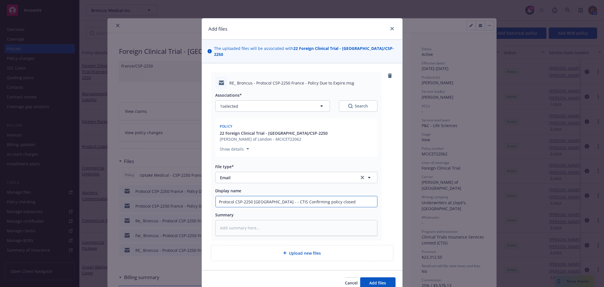
type textarea "x"
type input "Protocol CSP-2250 France - -CTIS Confirming policy closed"
type textarea "x"
type input "Protocol CSP-2250 France - CTIS Confirming policy closed"
click at [380, 280] on span "Add files" at bounding box center [378, 282] width 17 height 5
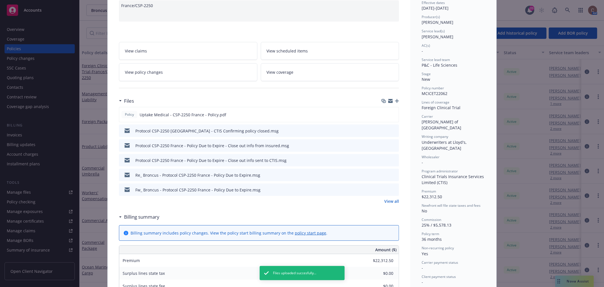
scroll to position [63, 0]
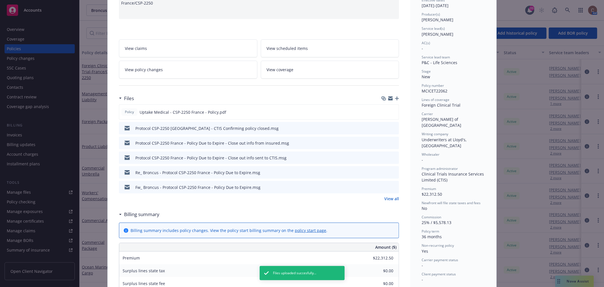
click at [410, 86] on div "Status Active Effective dates 09/30/2022 - 09/30/2025 Producer(s) Erik Stenson …" at bounding box center [453, 246] width 86 height 552
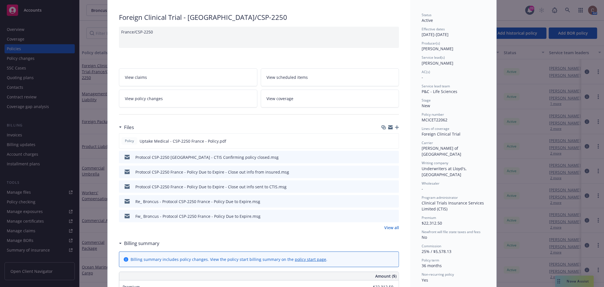
scroll to position [0, 0]
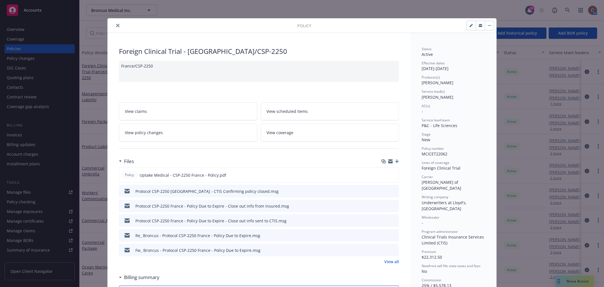
click at [116, 24] on icon "close" at bounding box center [117, 25] width 3 height 3
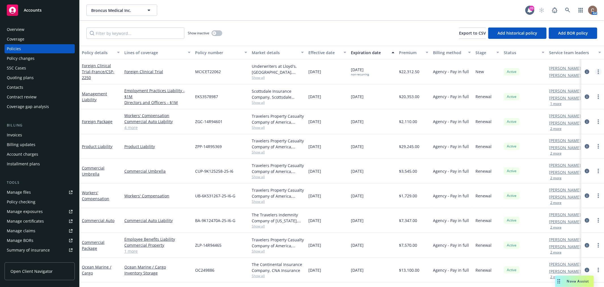
click at [595, 70] on link "more" at bounding box center [598, 71] width 7 height 7
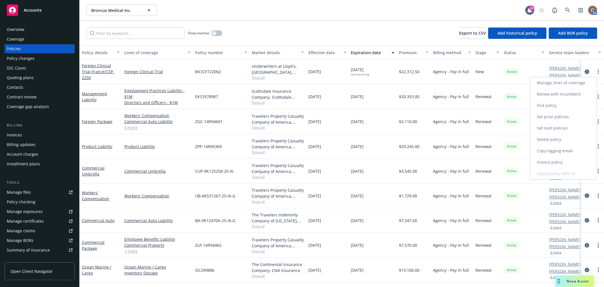
click at [559, 108] on link "End policy" at bounding box center [563, 105] width 67 height 11
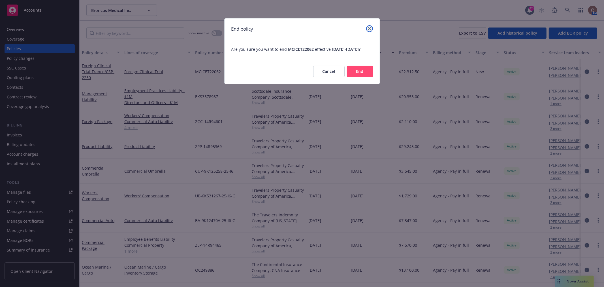
click at [370, 27] on icon "close" at bounding box center [369, 28] width 3 height 3
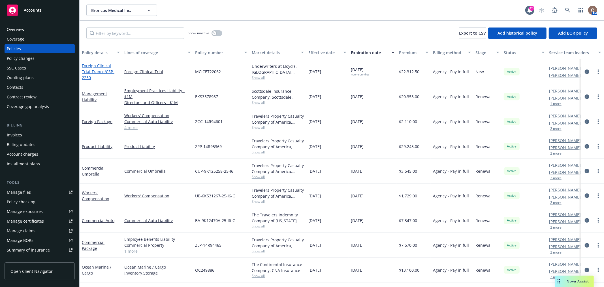
click at [107, 75] on span "- France/CSP-2250" at bounding box center [98, 74] width 33 height 11
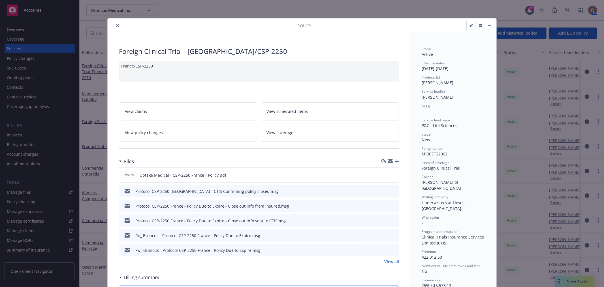
scroll to position [17, 0]
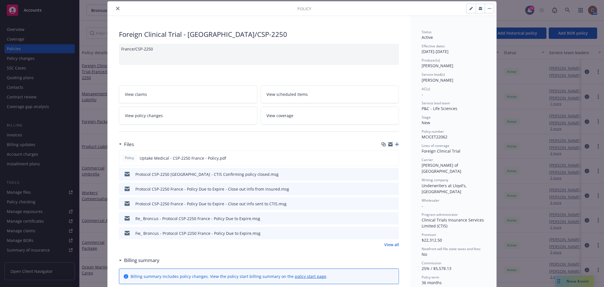
click at [395, 145] on icon "button" at bounding box center [397, 144] width 4 height 4
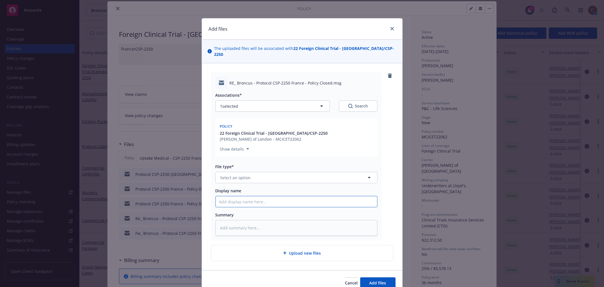
click at [296, 196] on input "Display name" at bounding box center [296, 201] width 161 height 11
paste input "Protocol CSP-2250 France - Policy Due to Expire"
type textarea "x"
click at [306, 172] on button "Select an option" at bounding box center [296, 177] width 162 height 11
click at [248, 276] on div "Email" at bounding box center [296, 283] width 161 height 15
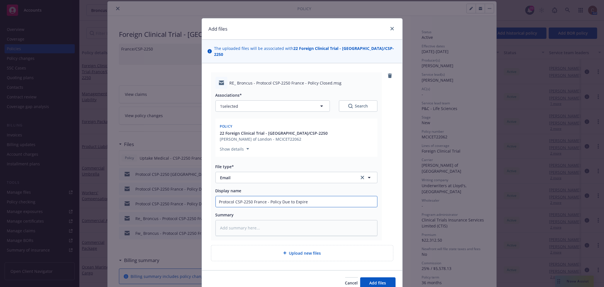
drag, startPoint x: 308, startPoint y: 197, endPoint x: 280, endPoint y: 193, distance: 27.5
click at [280, 196] on input "Protocol CSP-2250 France - Policy Due to Expire" at bounding box center [296, 201] width 161 height 11
click at [383, 277] on button "Add files" at bounding box center [377, 282] width 35 height 11
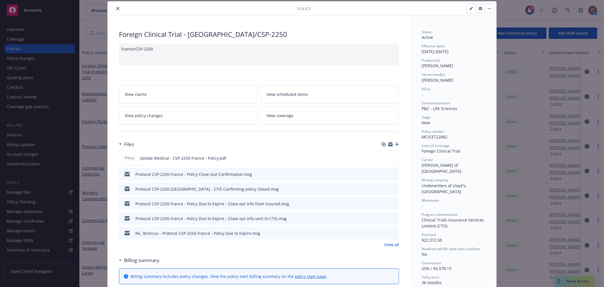
drag, startPoint x: 117, startPoint y: 9, endPoint x: 88, endPoint y: 8, distance: 29.2
click at [117, 9] on icon "close" at bounding box center [117, 8] width 3 height 3
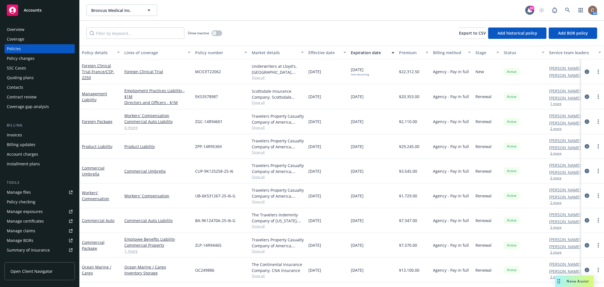
click at [29, 8] on span "Accounts" at bounding box center [33, 10] width 18 height 5
